Goal: Task Accomplishment & Management: Manage account settings

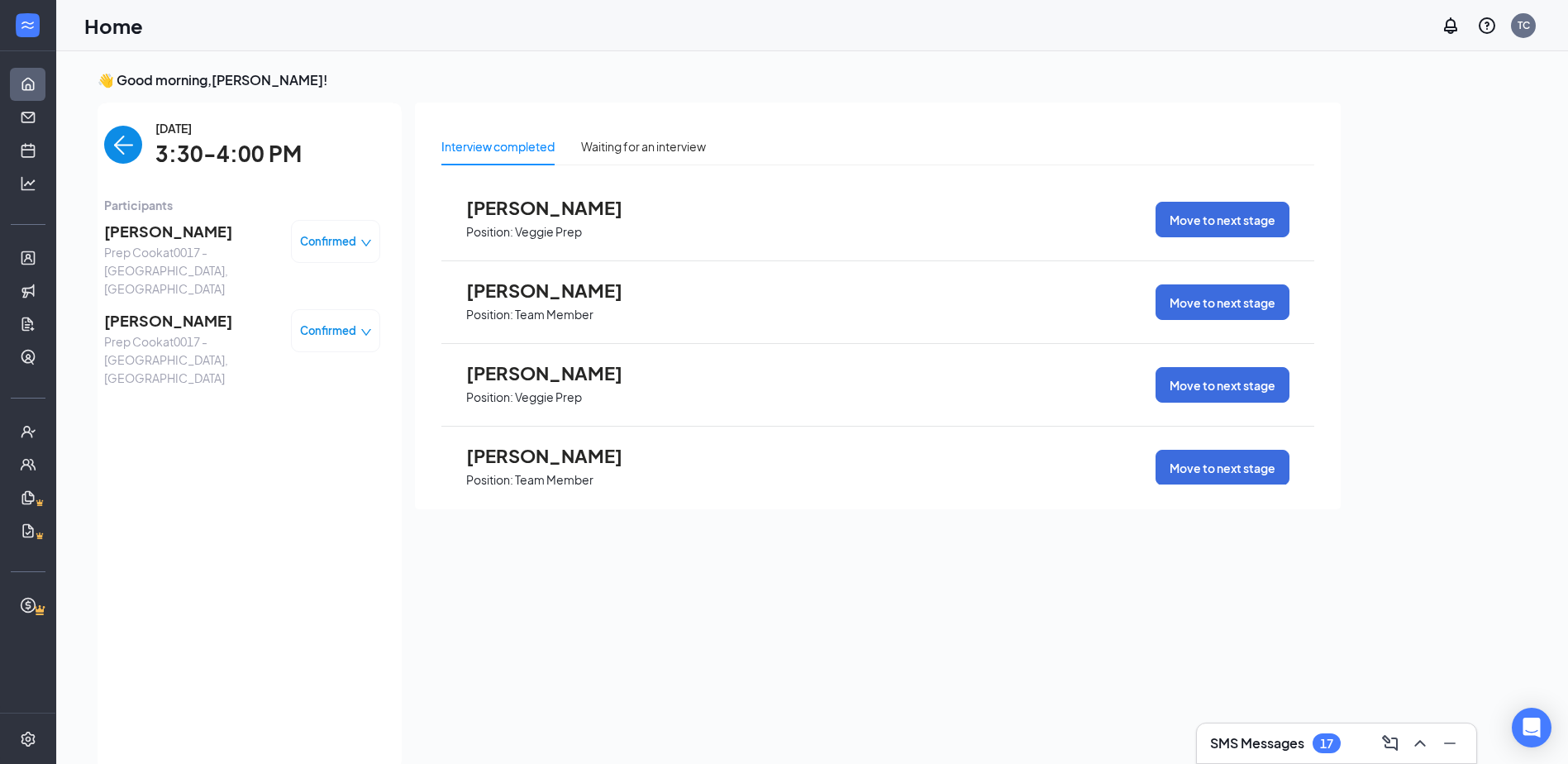
scroll to position [7, 0]
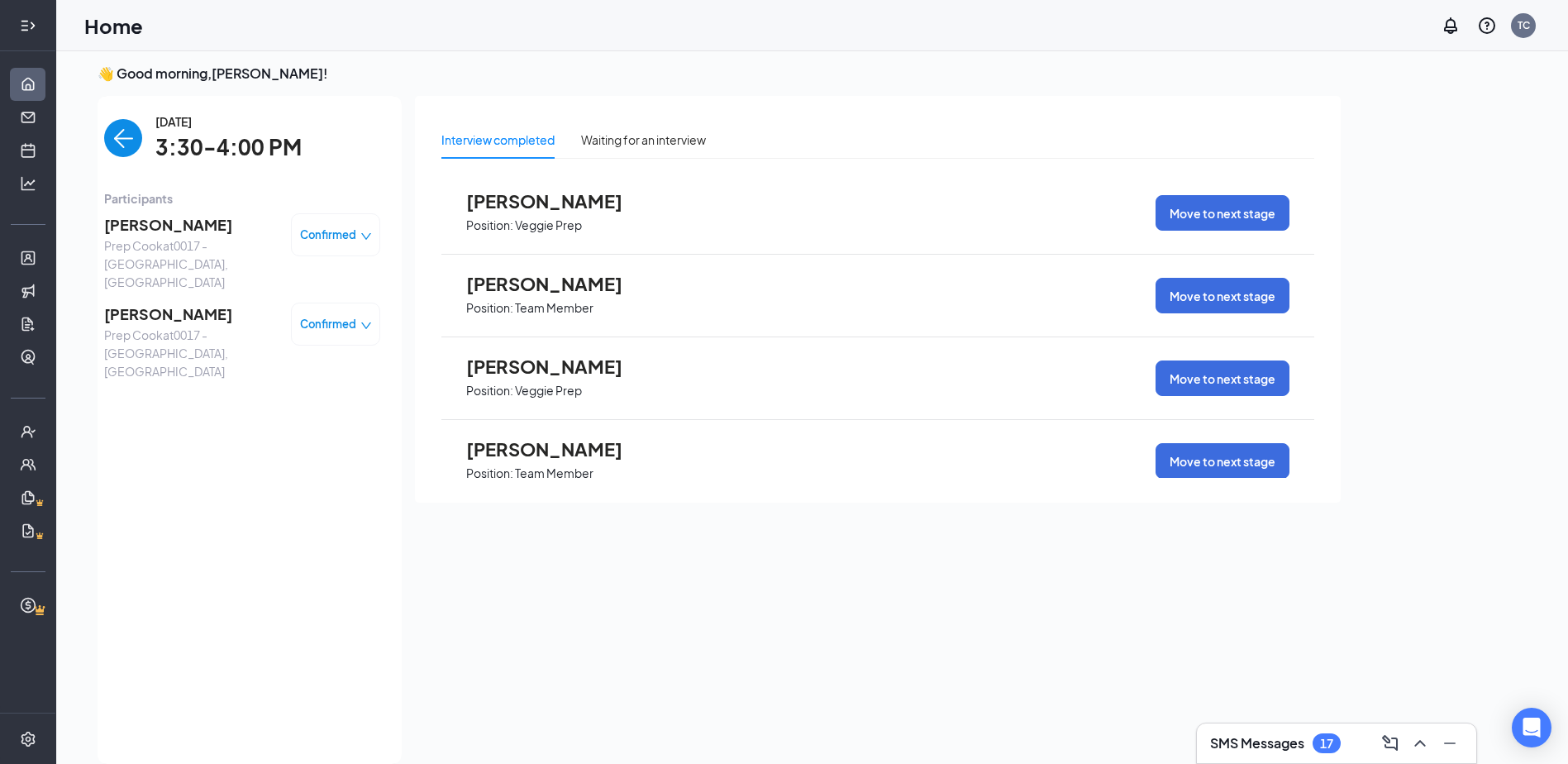
click at [23, 16] on div at bounding box center [28, 25] width 33 height 33
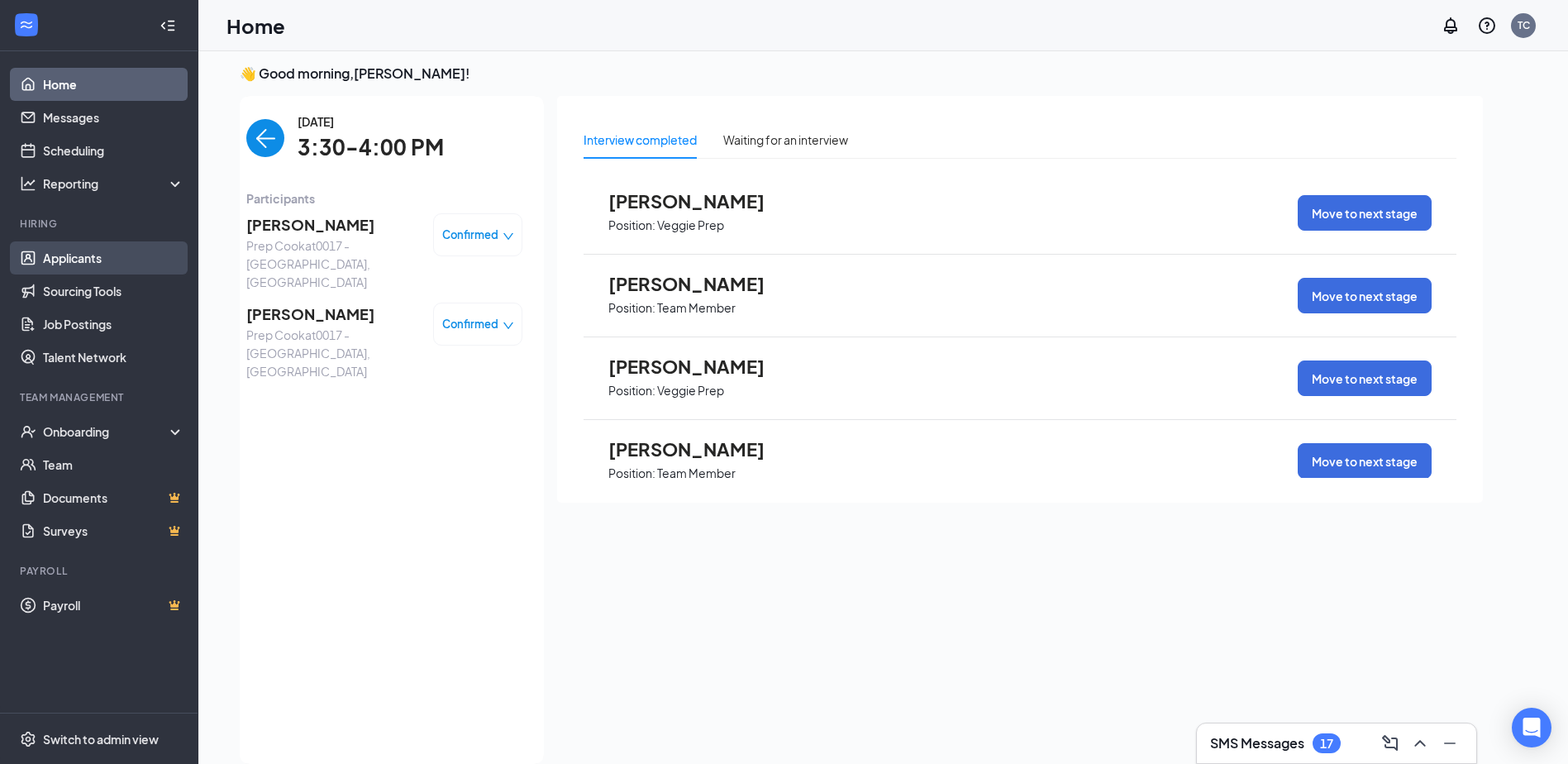
click at [68, 251] on link "Applicants" at bounding box center [114, 258] width 141 height 33
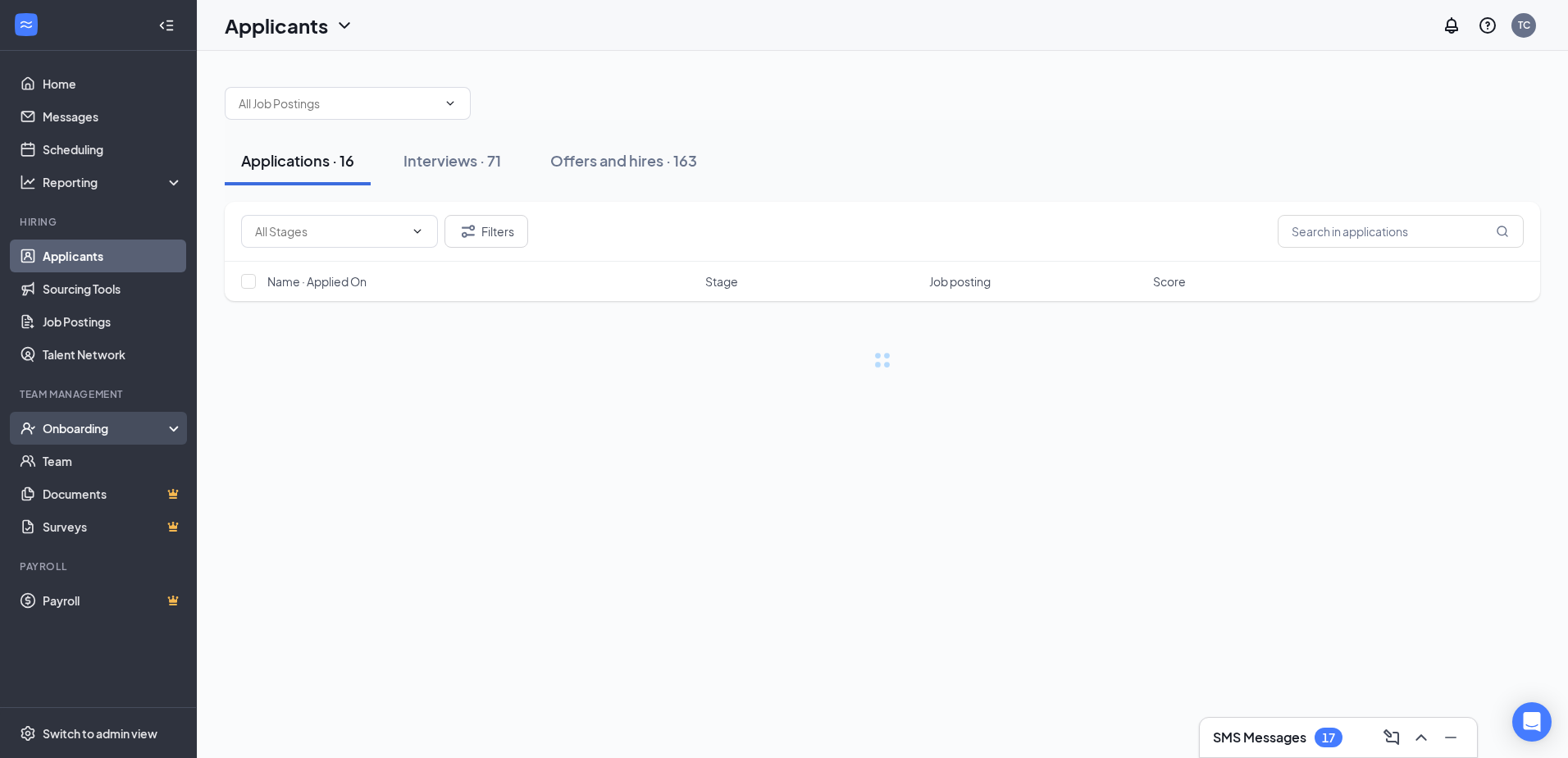
click at [89, 417] on div "Onboarding" at bounding box center [98, 429] width 196 height 33
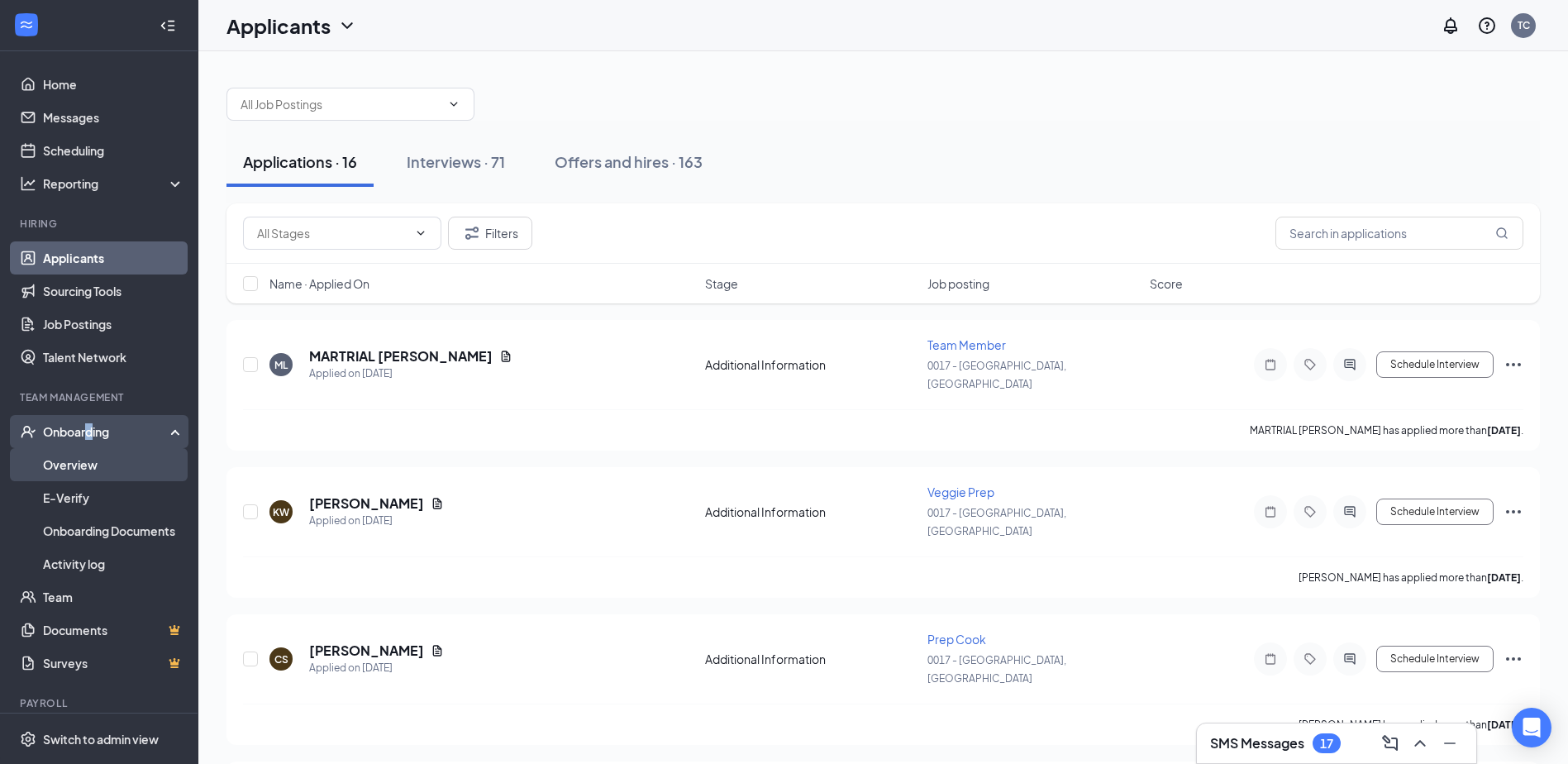
drag, startPoint x: 90, startPoint y: 420, endPoint x: 116, endPoint y: 460, distance: 47.7
click at [116, 460] on link "Overview" at bounding box center [114, 464] width 141 height 33
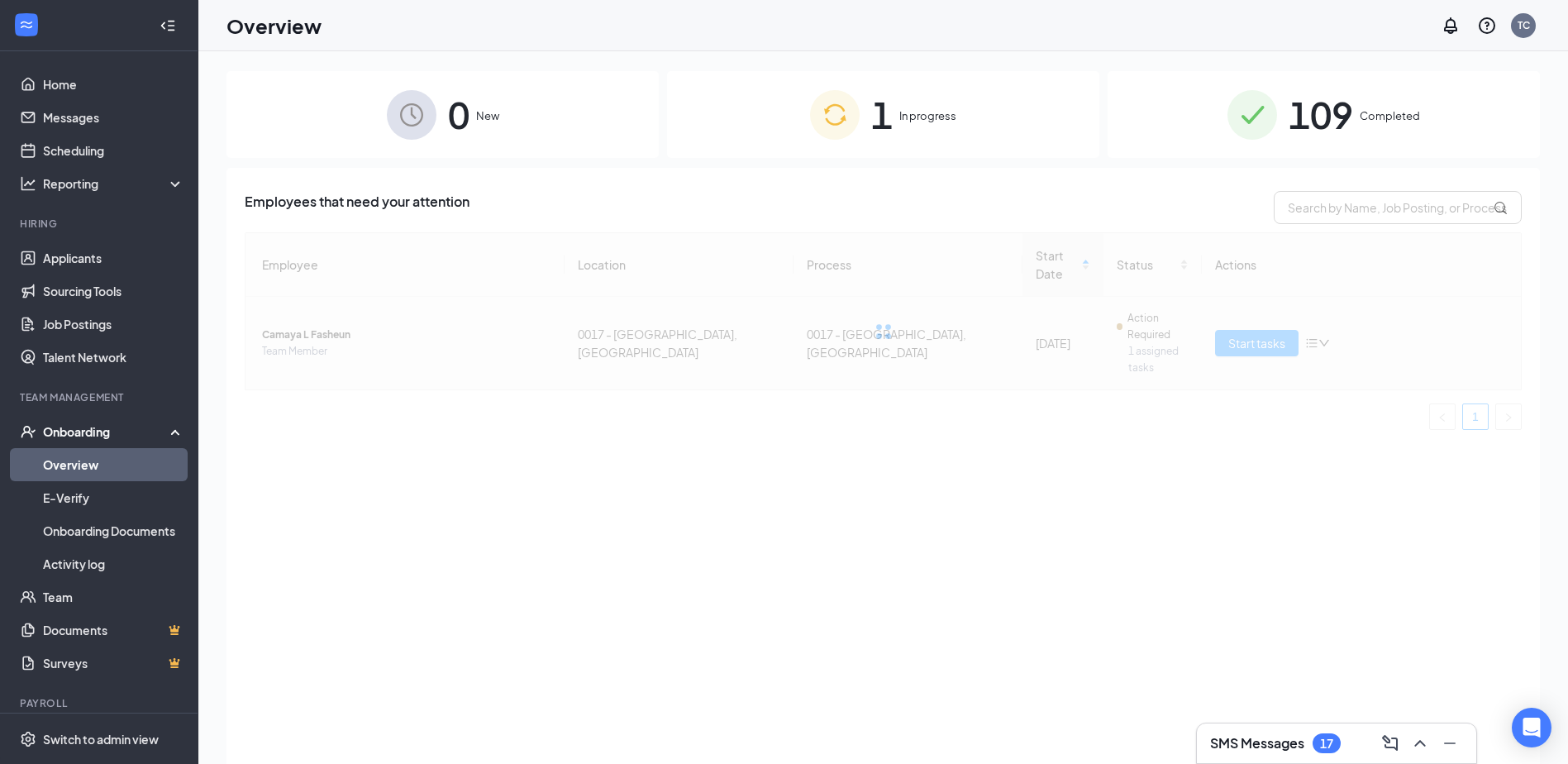
click at [310, 326] on span "Camaya L Fasheun" at bounding box center [406, 334] width 289 height 17
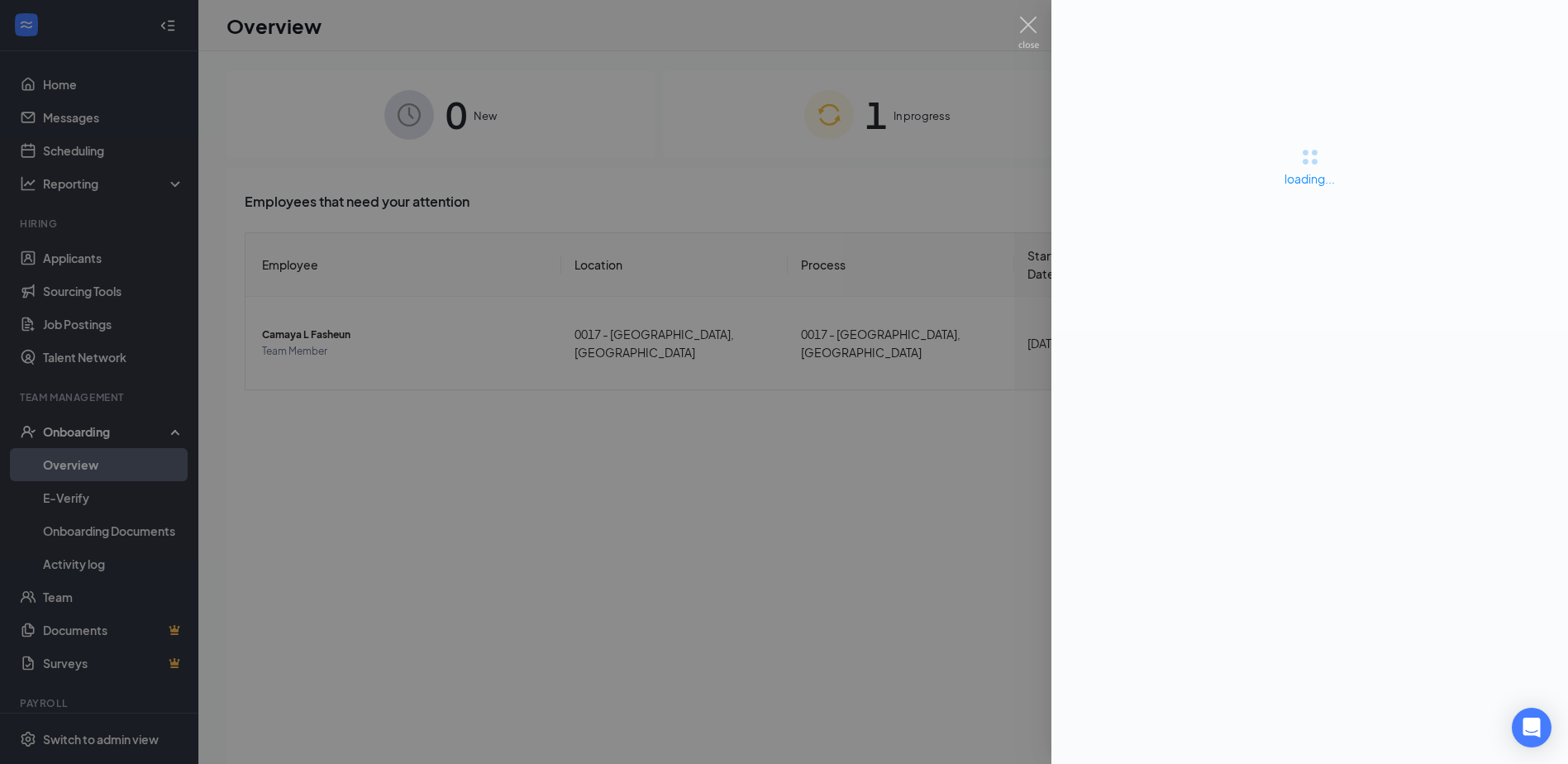
click at [516, 302] on div at bounding box center [784, 382] width 1568 height 764
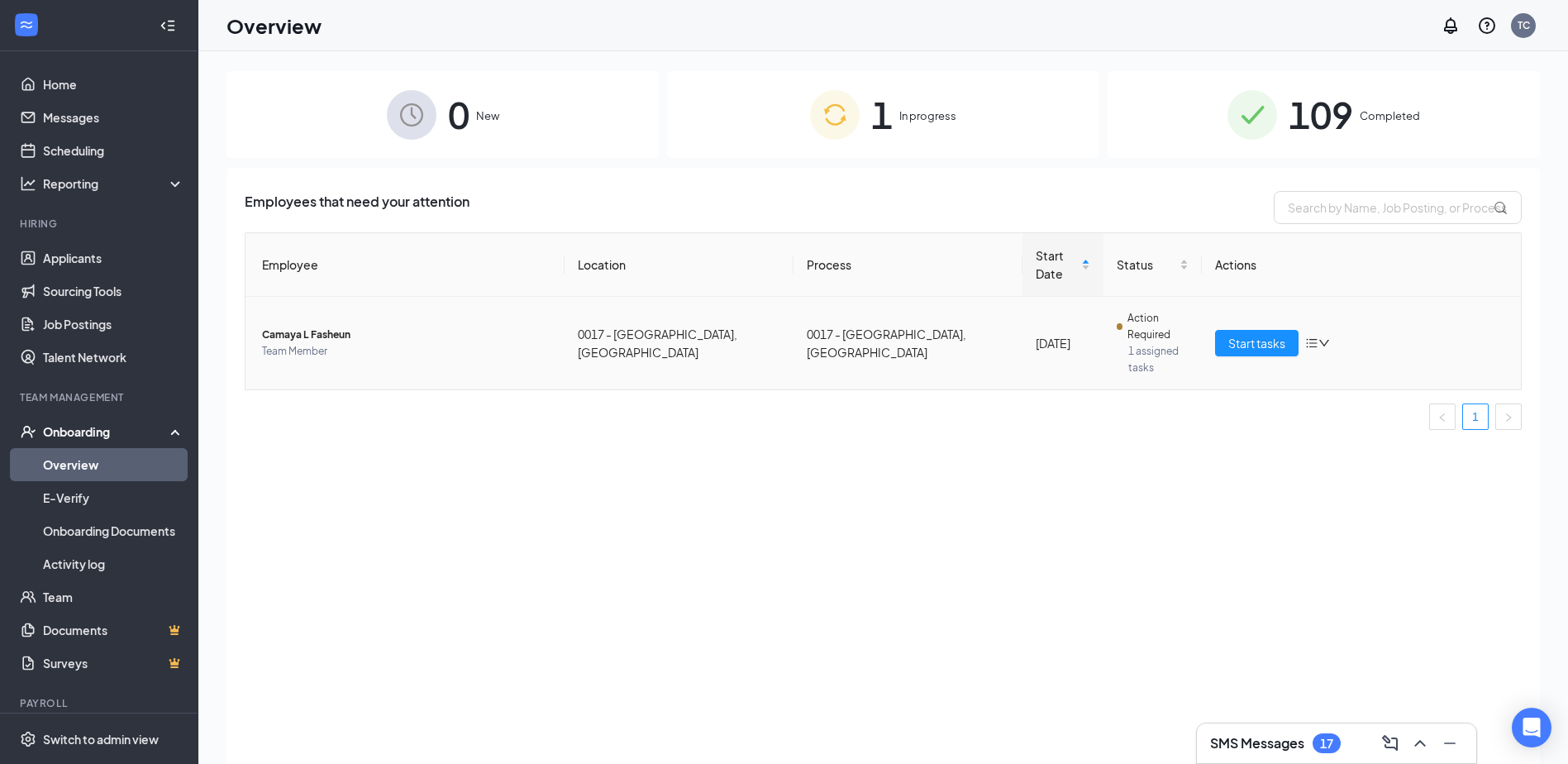
click at [303, 326] on span "Camaya L Fasheun" at bounding box center [406, 334] width 289 height 17
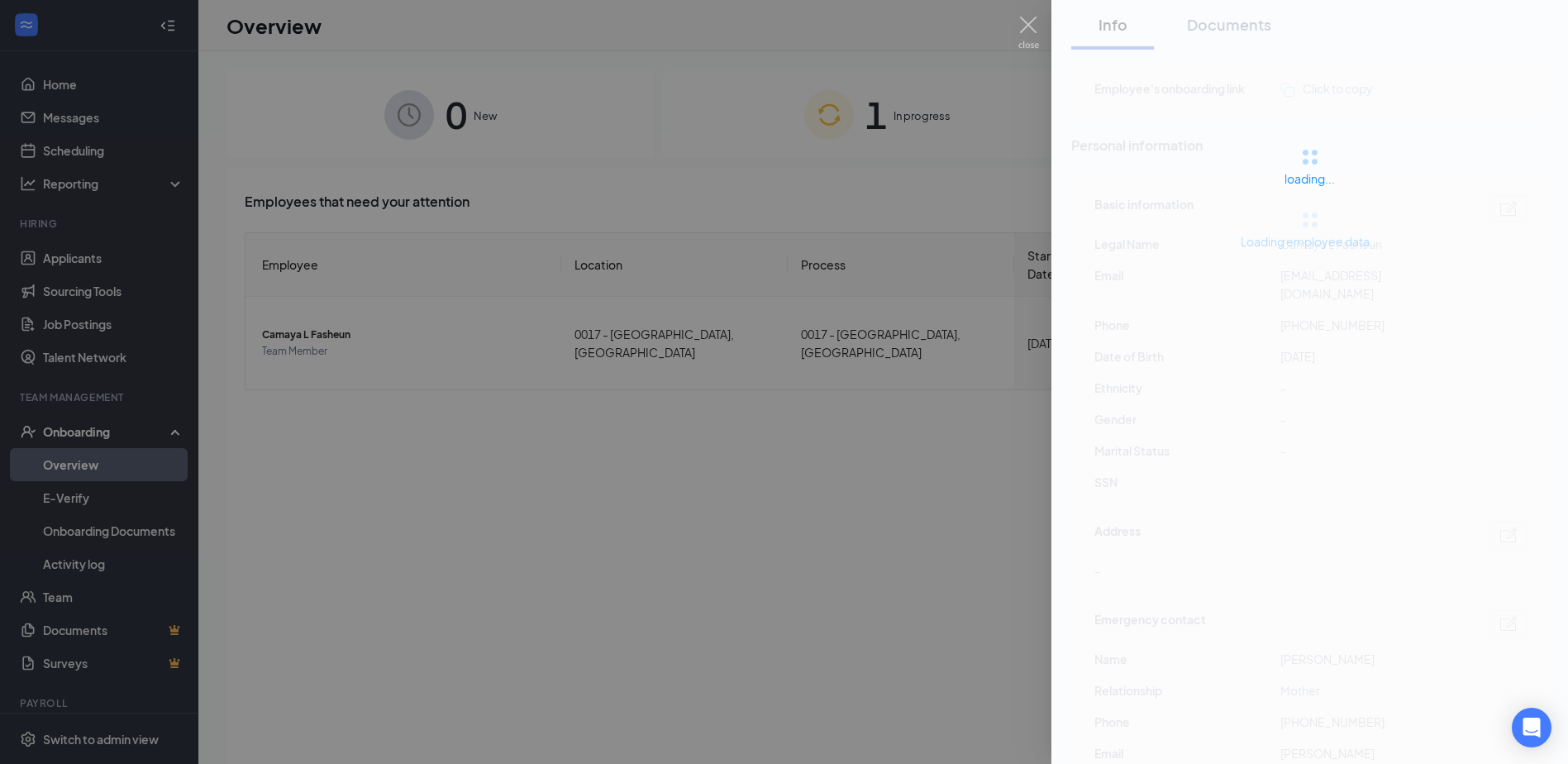
drag, startPoint x: 736, startPoint y: 445, endPoint x: 1103, endPoint y: 358, distance: 377.2
click at [760, 440] on div at bounding box center [784, 382] width 1568 height 764
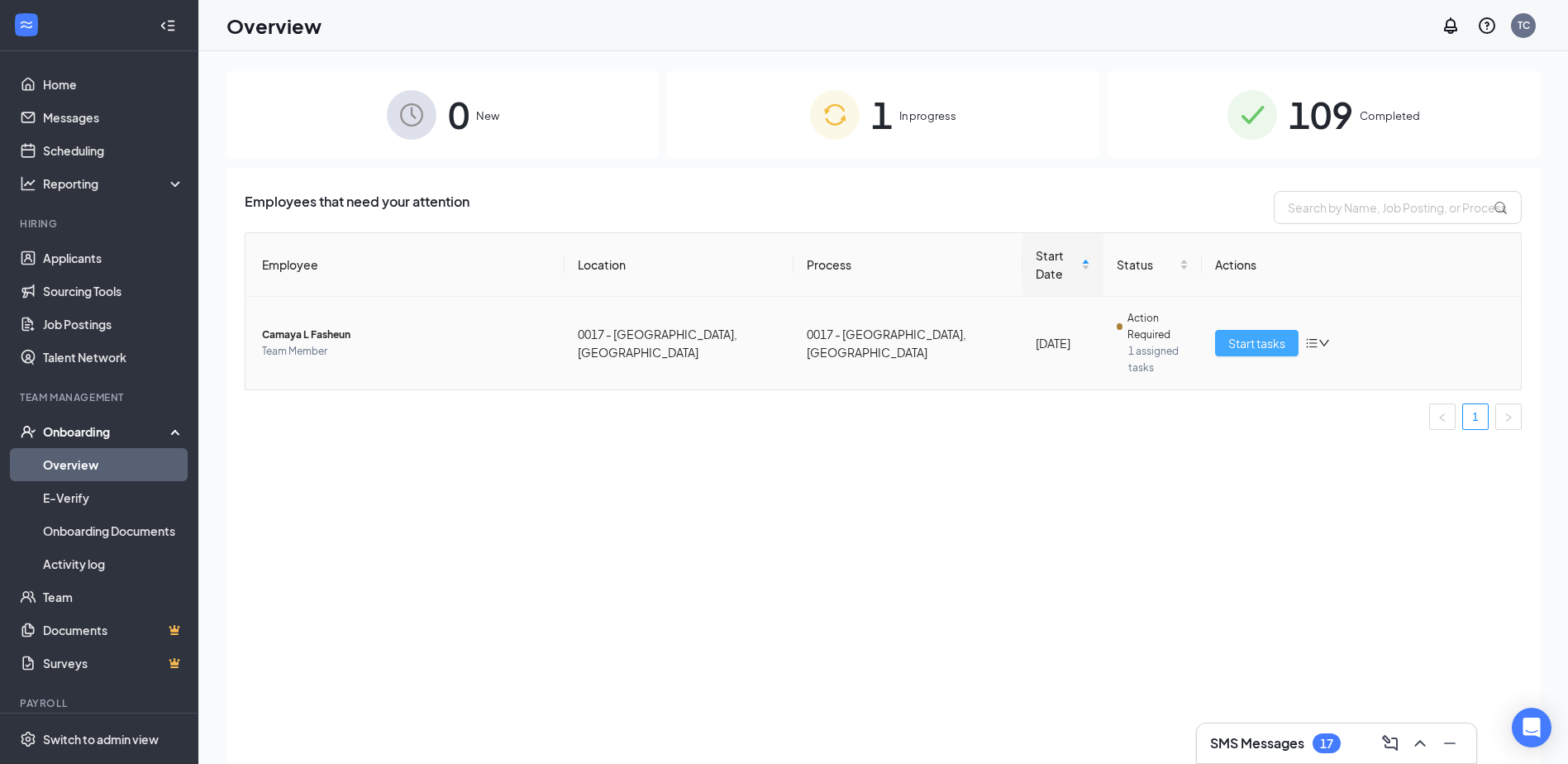
click at [1237, 330] on button "Start tasks" at bounding box center [1256, 343] width 83 height 26
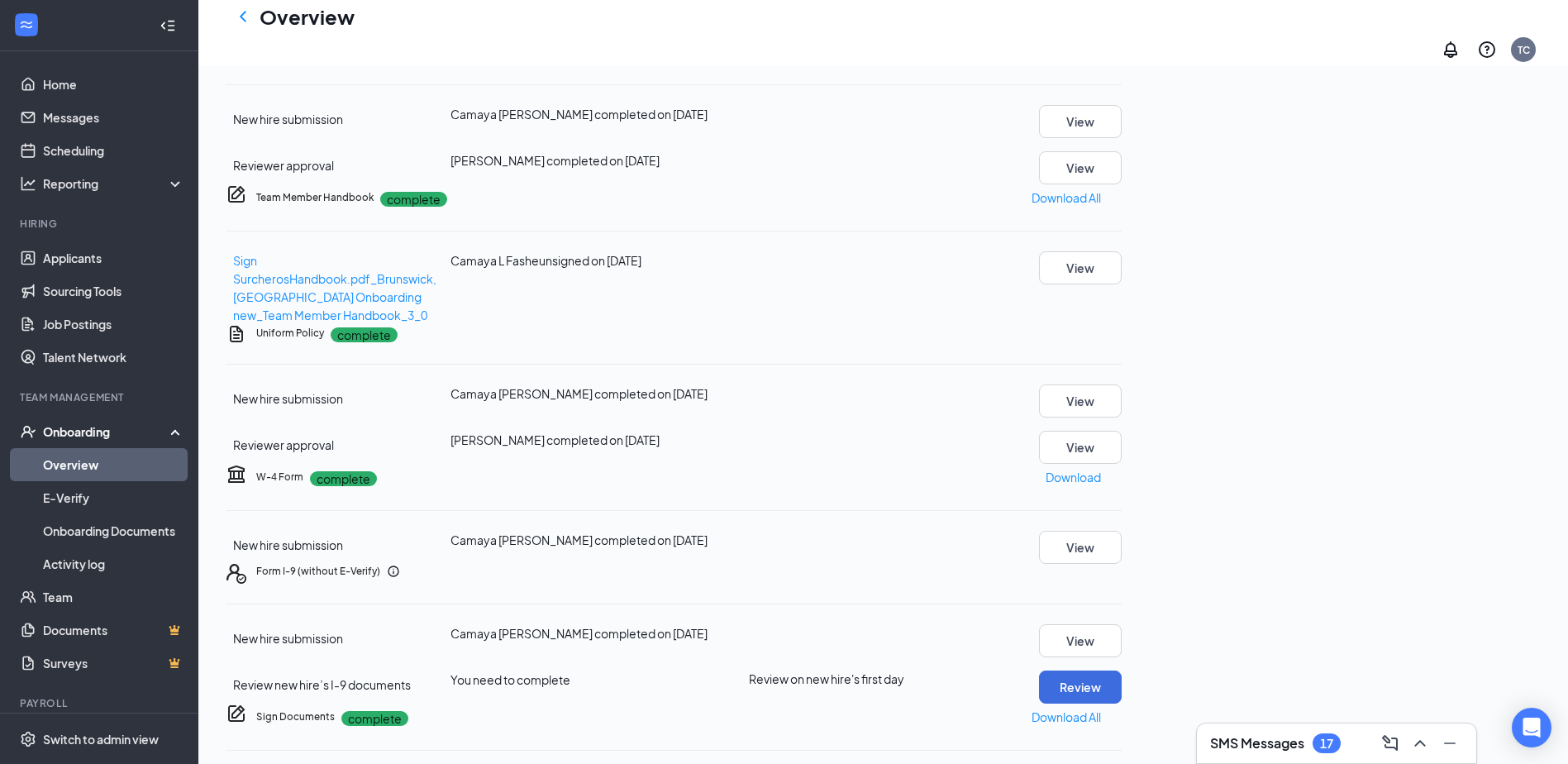
scroll to position [106, 0]
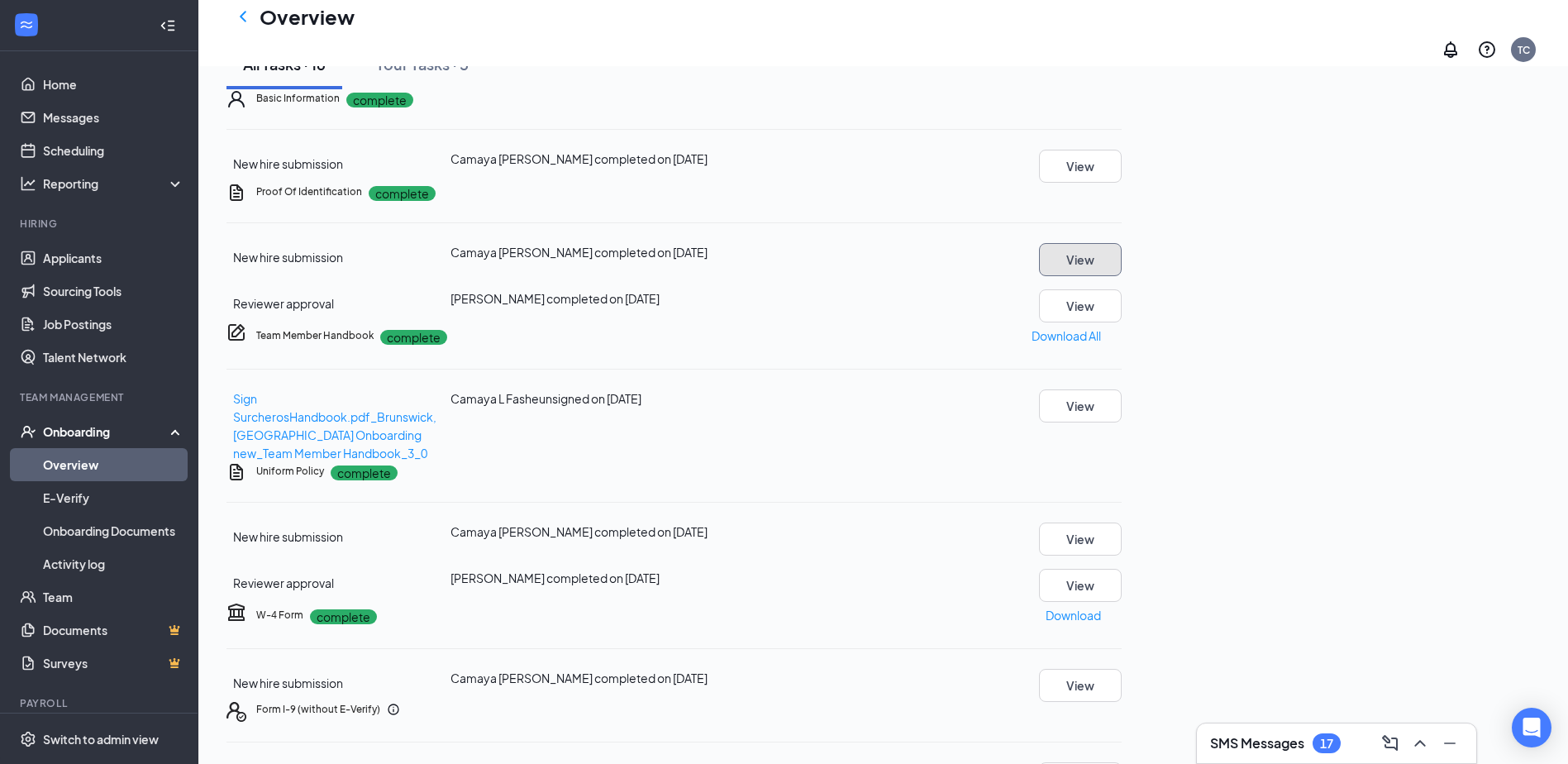
click at [1122, 276] on button "View" at bounding box center [1080, 260] width 82 height 33
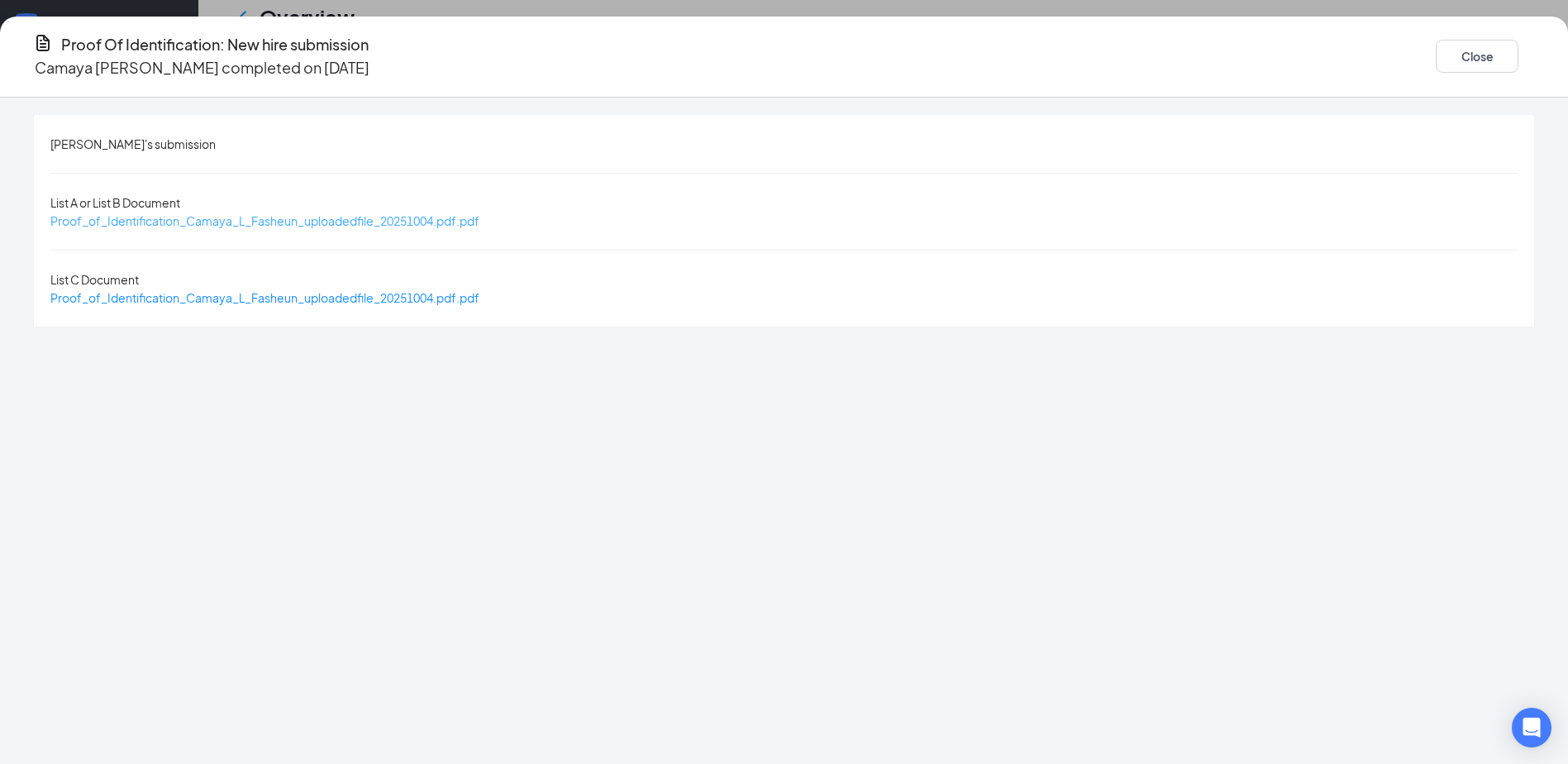
click at [347, 214] on span "Proof_of_Identification_Camaya_L_Fasheun_uploadedfile_20251004.pdf.pdf" at bounding box center [265, 220] width 429 height 15
